Goal: Task Accomplishment & Management: Manage account settings

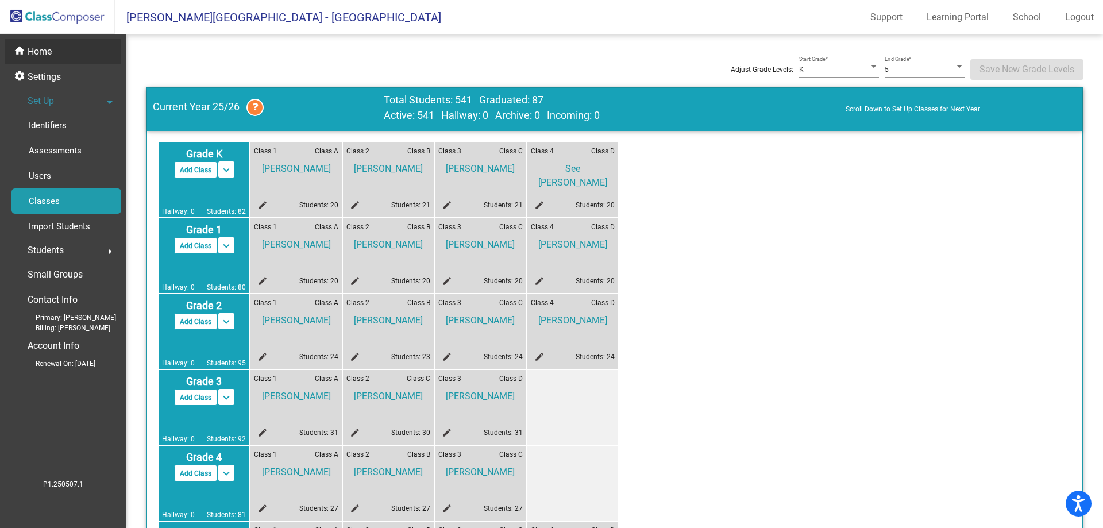
click at [37, 60] on div "home Home" at bounding box center [63, 51] width 117 height 25
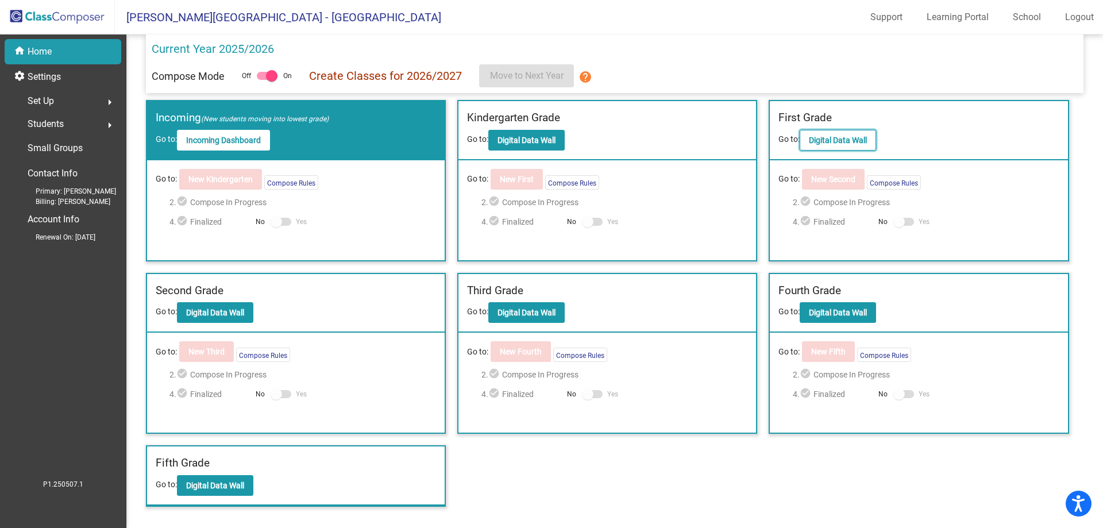
click at [843, 141] on b "Digital Data Wall" at bounding box center [838, 140] width 58 height 9
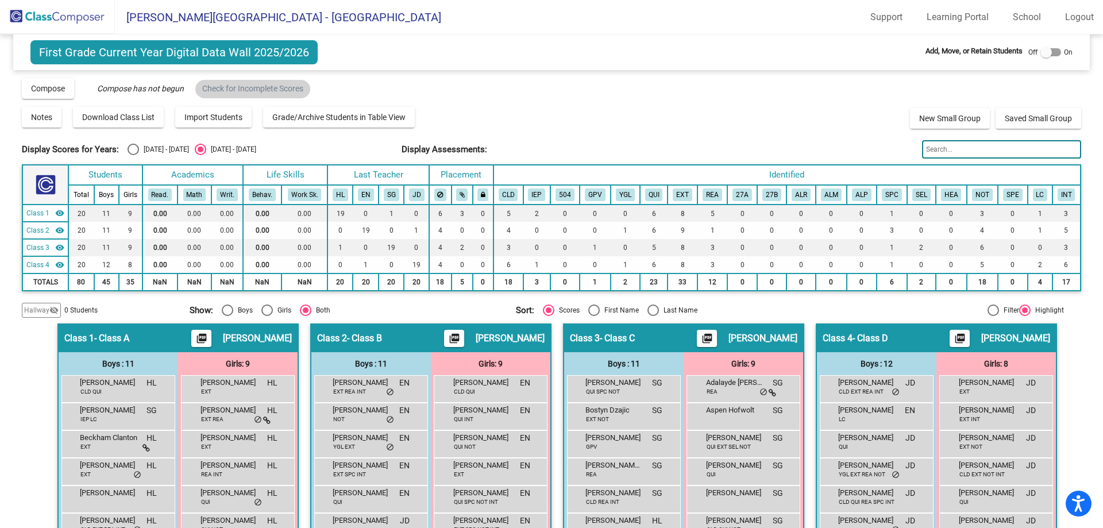
click at [943, 149] on input "text" at bounding box center [1001, 149] width 159 height 18
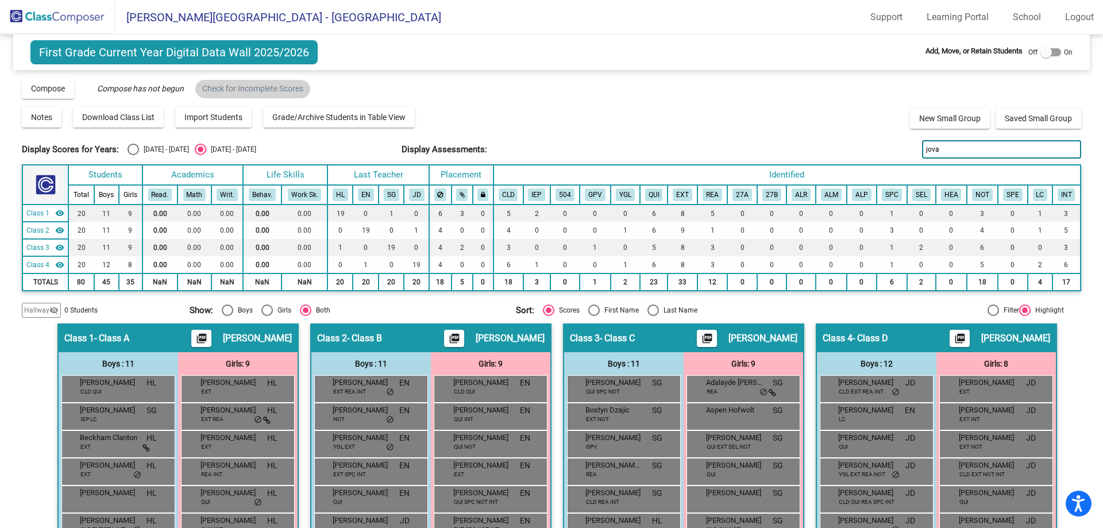
type input "jova"
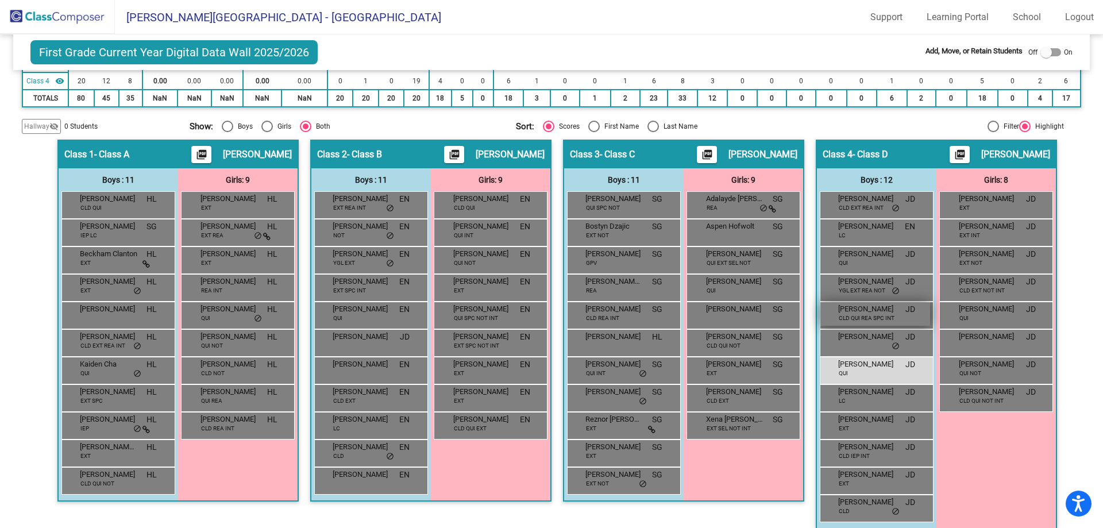
scroll to position [196, 0]
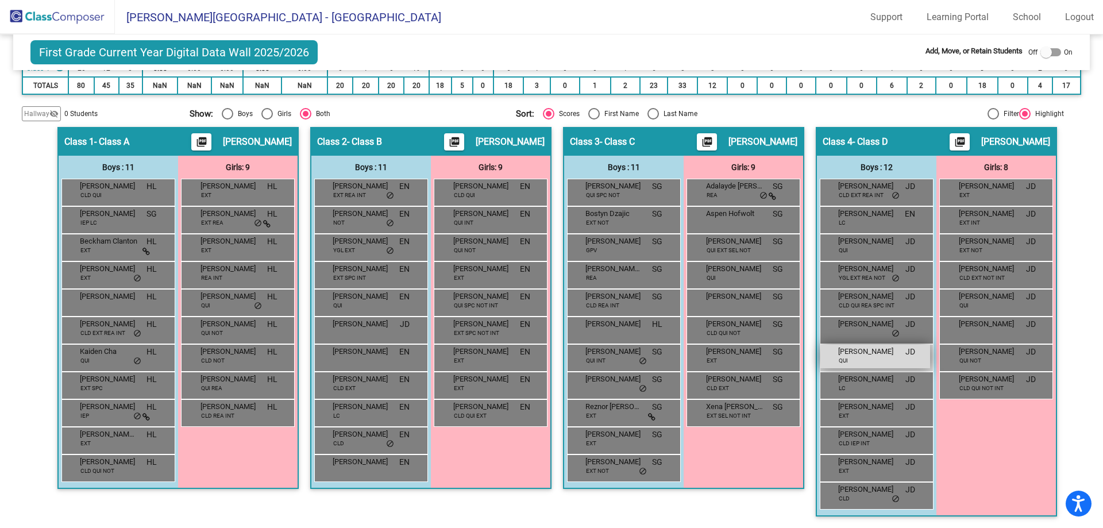
click at [869, 357] on span "[PERSON_NAME]" at bounding box center [866, 351] width 57 height 11
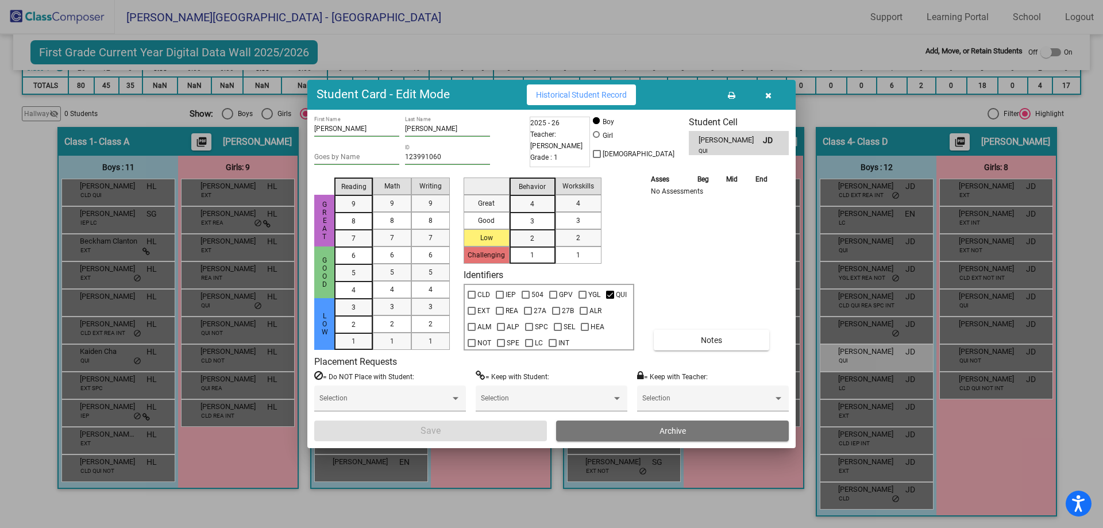
click at [655, 433] on button "Archive" at bounding box center [672, 430] width 233 height 21
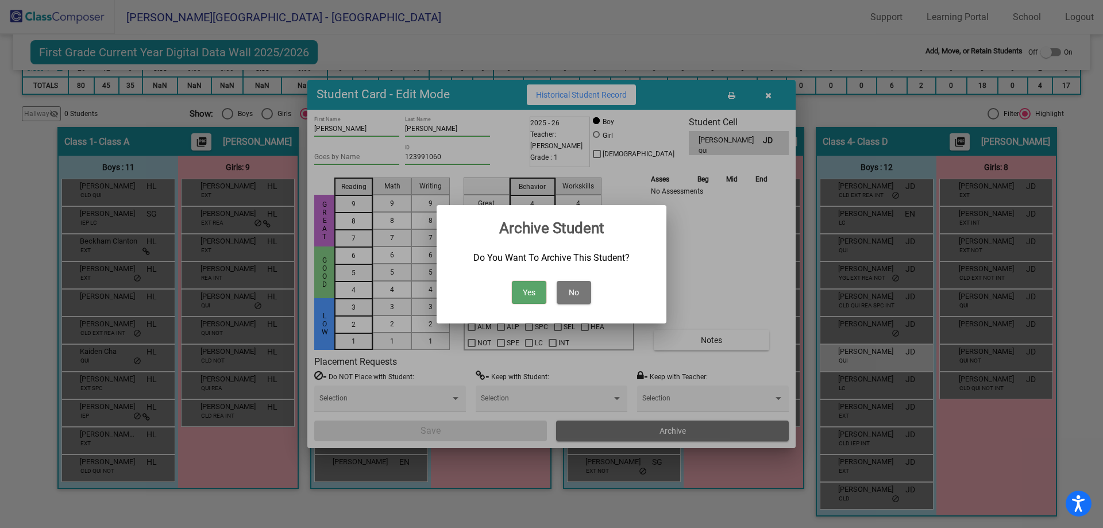
click at [529, 294] on button "Yes" at bounding box center [529, 292] width 34 height 23
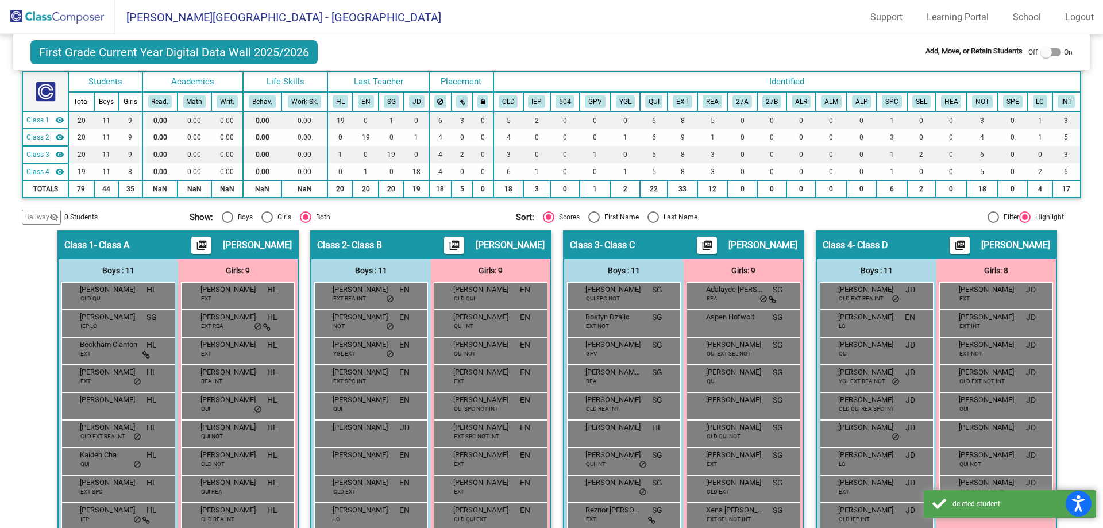
scroll to position [0, 0]
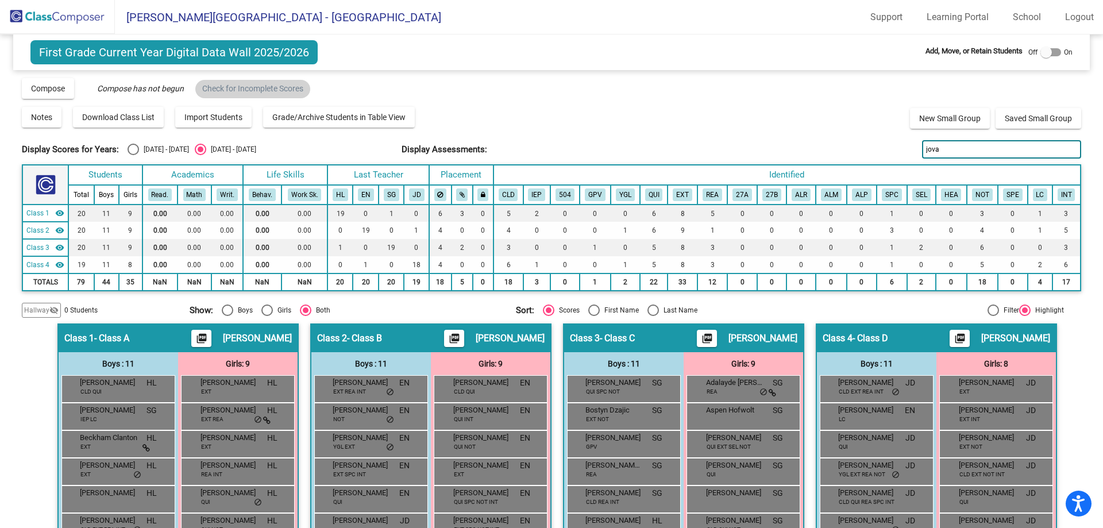
click at [95, 22] on img at bounding box center [57, 17] width 115 height 34
